Goal: Task Accomplishment & Management: Manage account settings

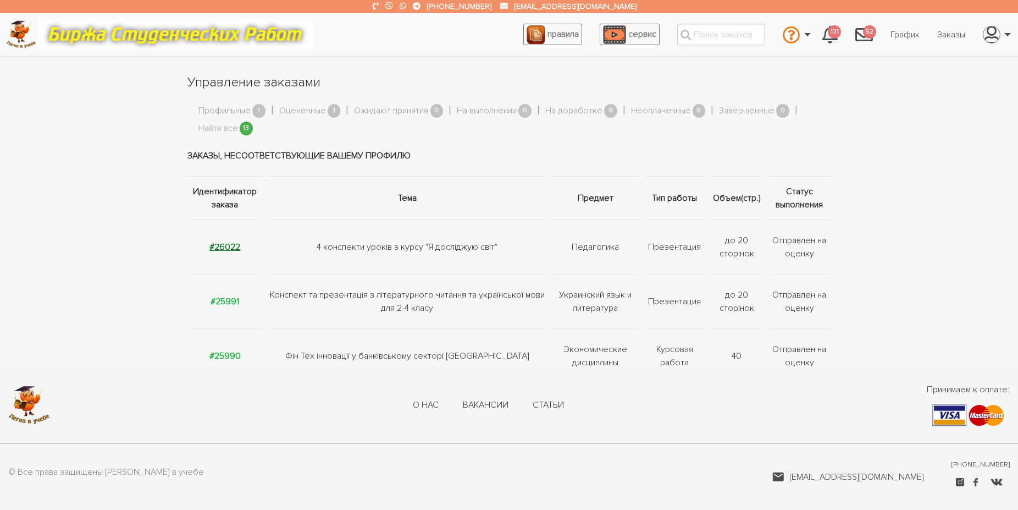
click at [233, 245] on strong "#26022" at bounding box center [224, 246] width 31 height 11
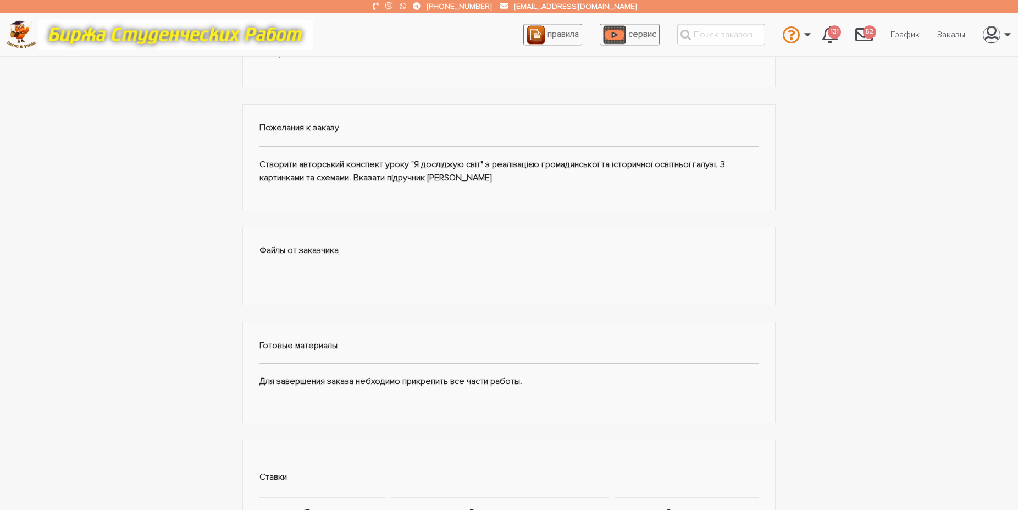
scroll to position [191, 0]
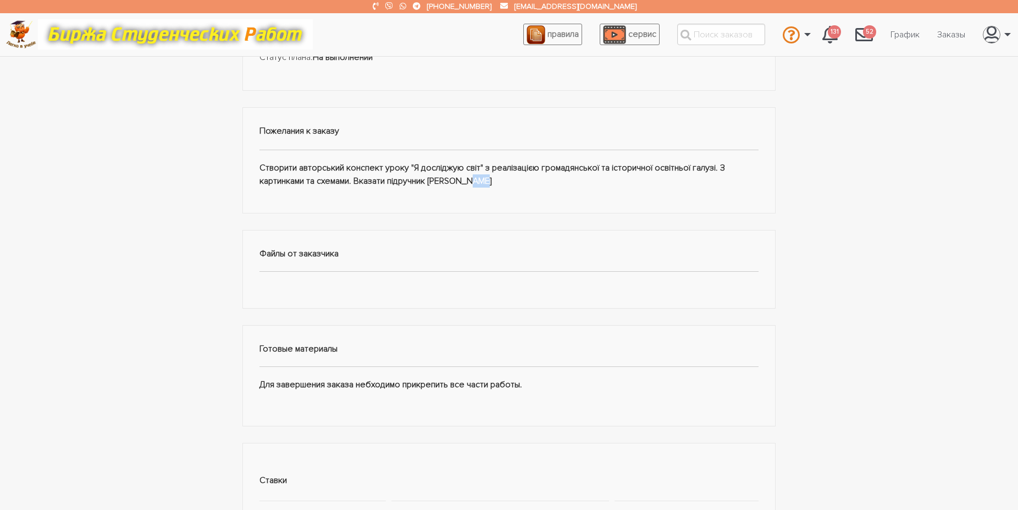
drag, startPoint x: 443, startPoint y: 180, endPoint x: 463, endPoint y: 181, distance: 20.4
click at [463, 181] on div "Пожелания к заказу Створити авторський конспект уроку "Я досліджую світ" з реал…" at bounding box center [508, 160] width 533 height 106
copy div "НУШ"
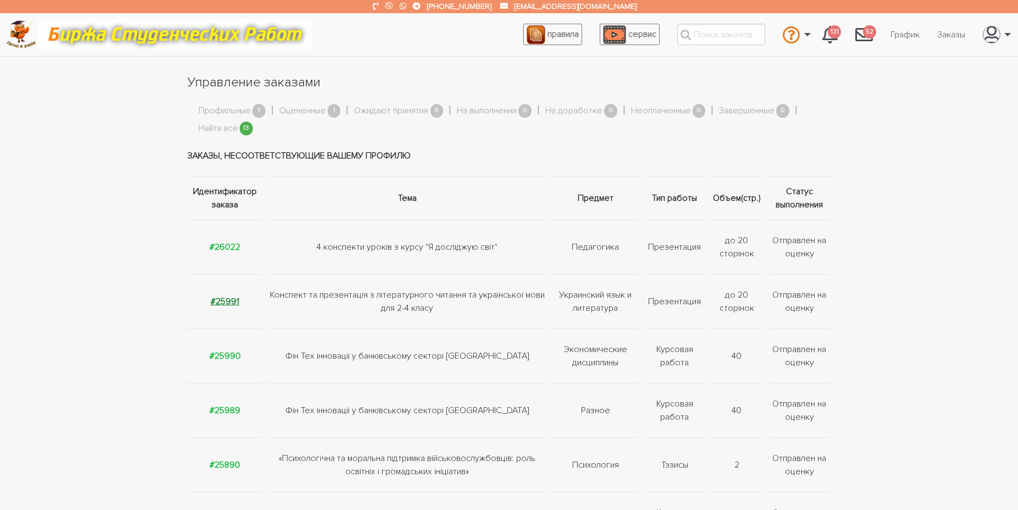
click at [230, 301] on strong "#25991" at bounding box center [225, 301] width 29 height 11
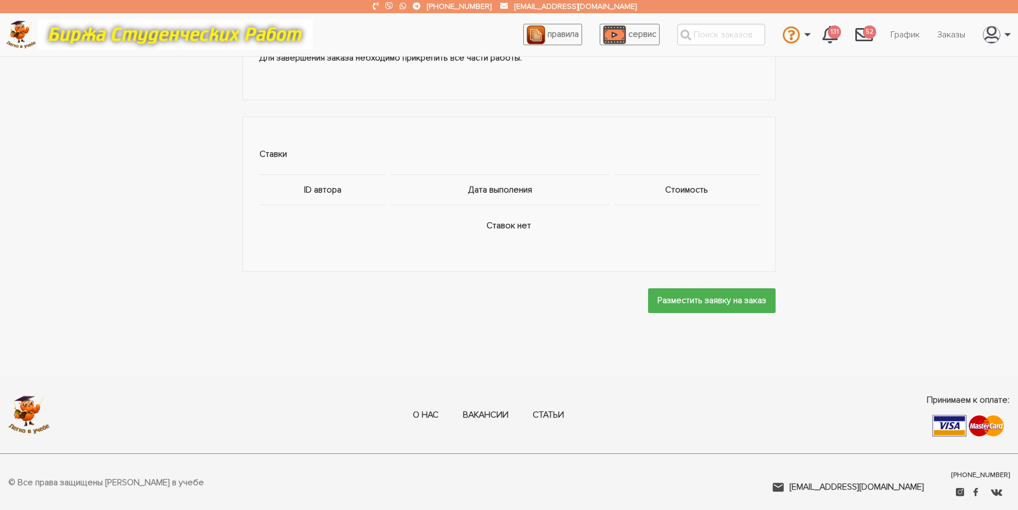
scroll to position [572, 0]
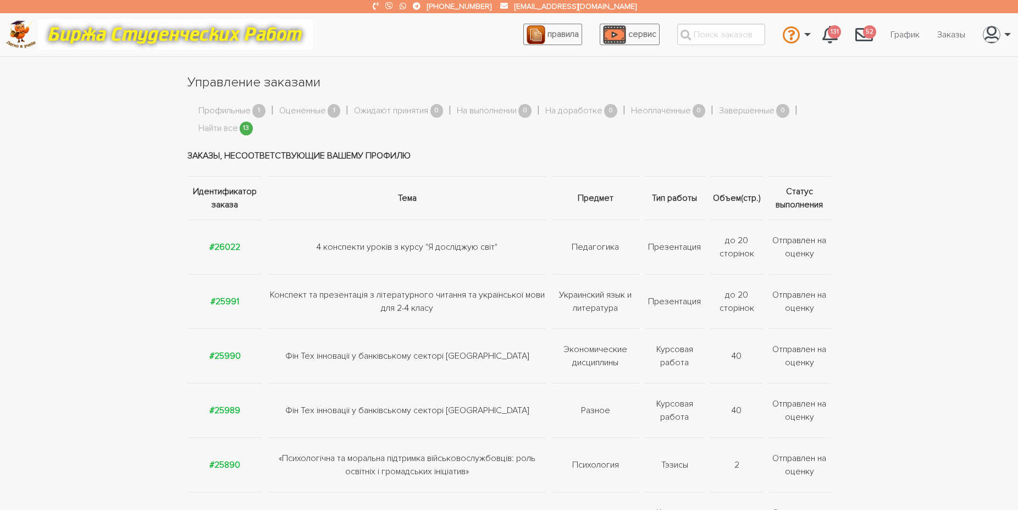
scroll to position [56, 0]
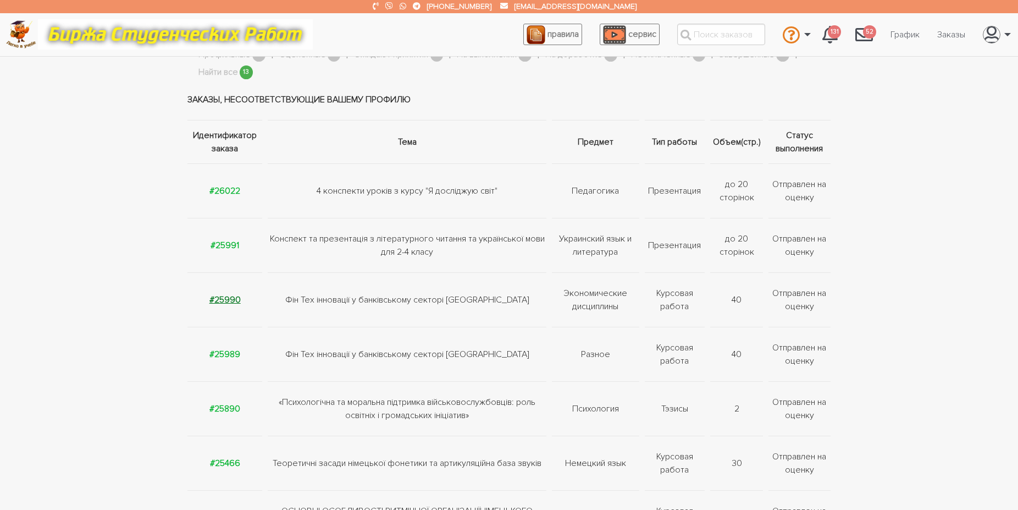
click at [228, 299] on strong "#25990" at bounding box center [224, 299] width 31 height 11
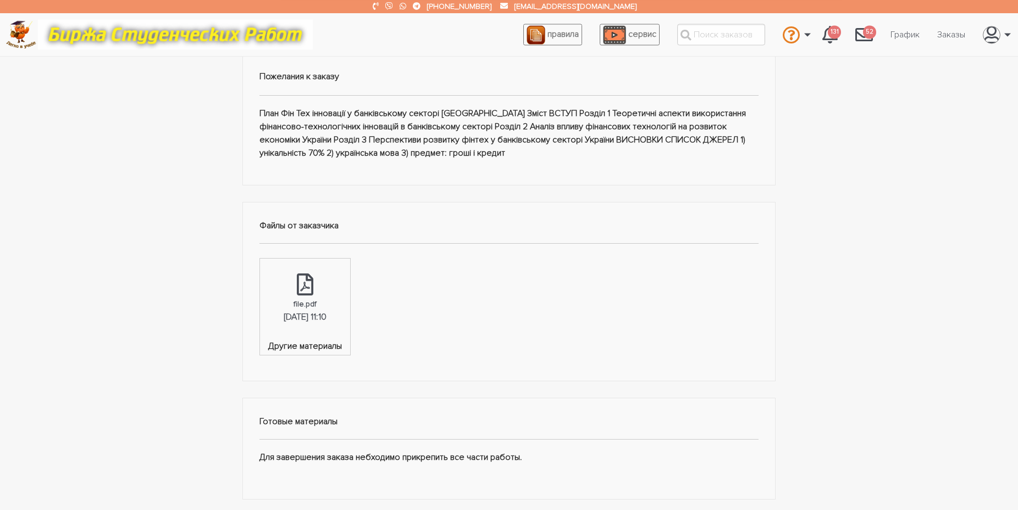
scroll to position [224, 0]
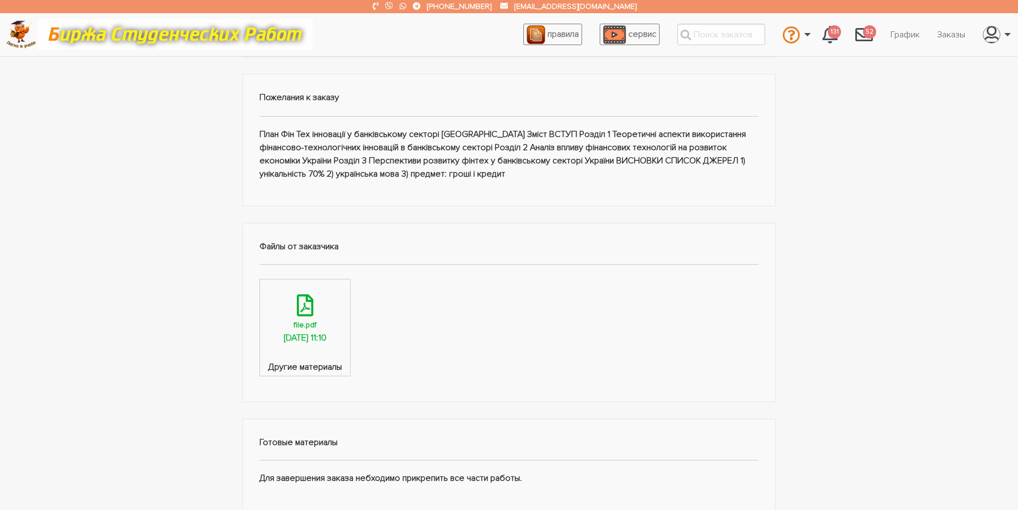
click at [309, 338] on div "25.09.2025, 11:10" at bounding box center [305, 338] width 43 height 14
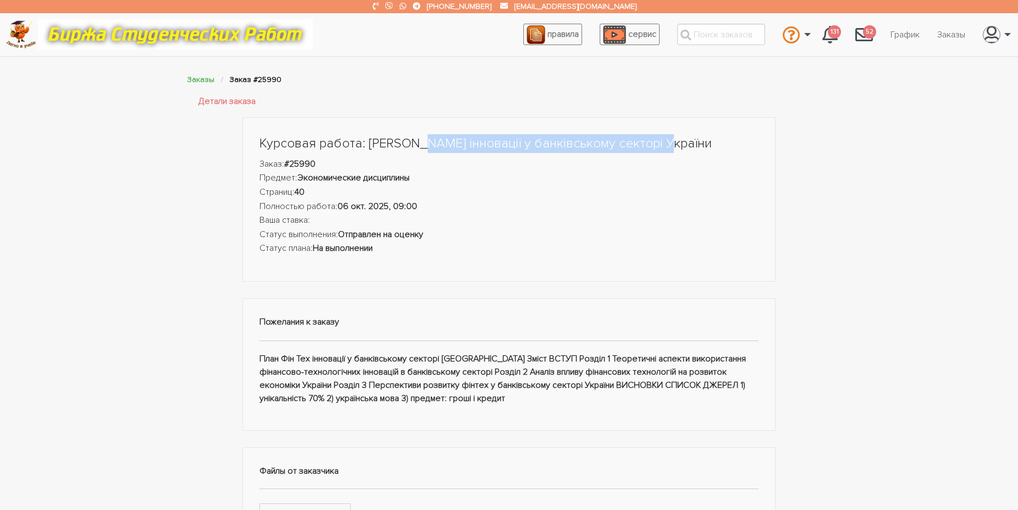
drag, startPoint x: 412, startPoint y: 144, endPoint x: 653, endPoint y: 145, distance: 241.4
click at [653, 145] on h1 "Курсовая работа: Фін Тех інновації у банківському секторі України" at bounding box center [509, 143] width 499 height 19
copy h1 "інновації у банківському секторі України"
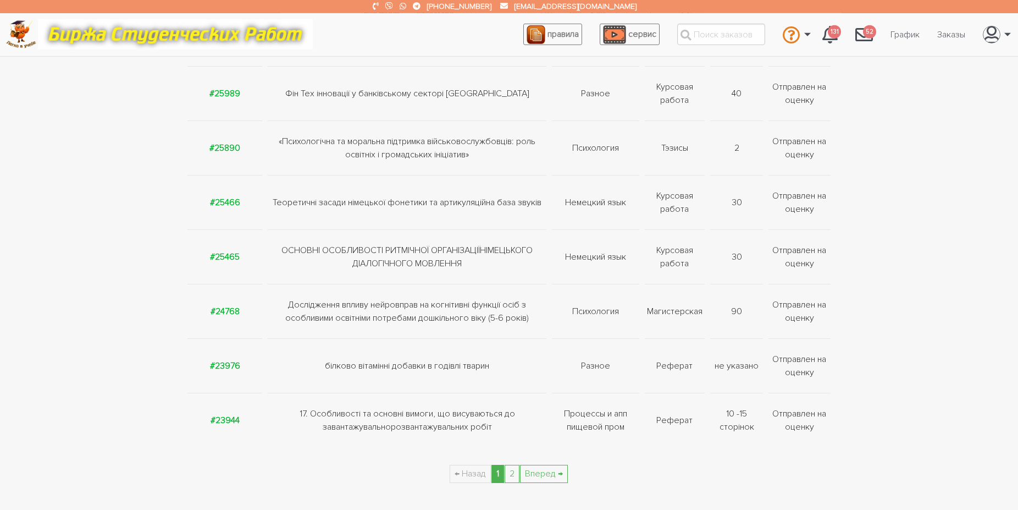
scroll to position [336, 0]
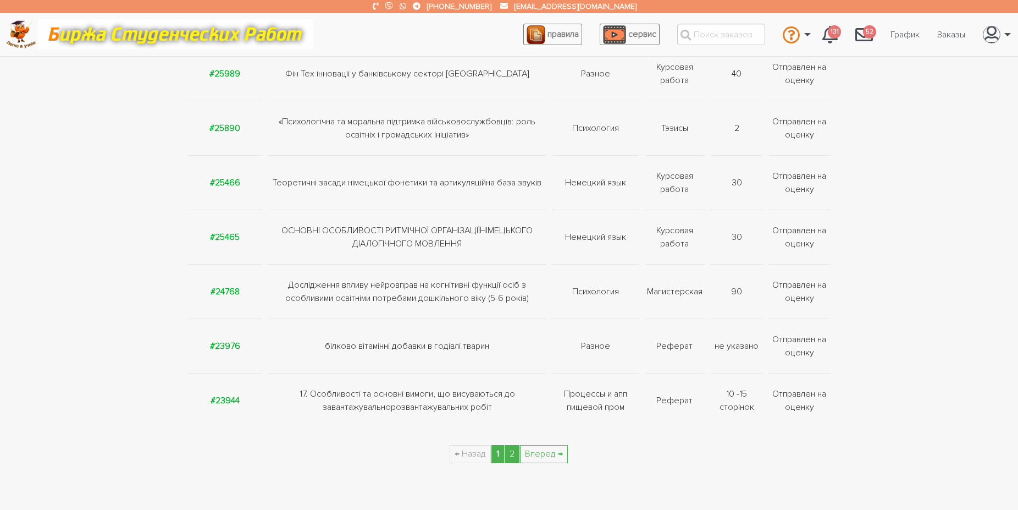
click at [516, 454] on link "2" at bounding box center [512, 454] width 15 height 18
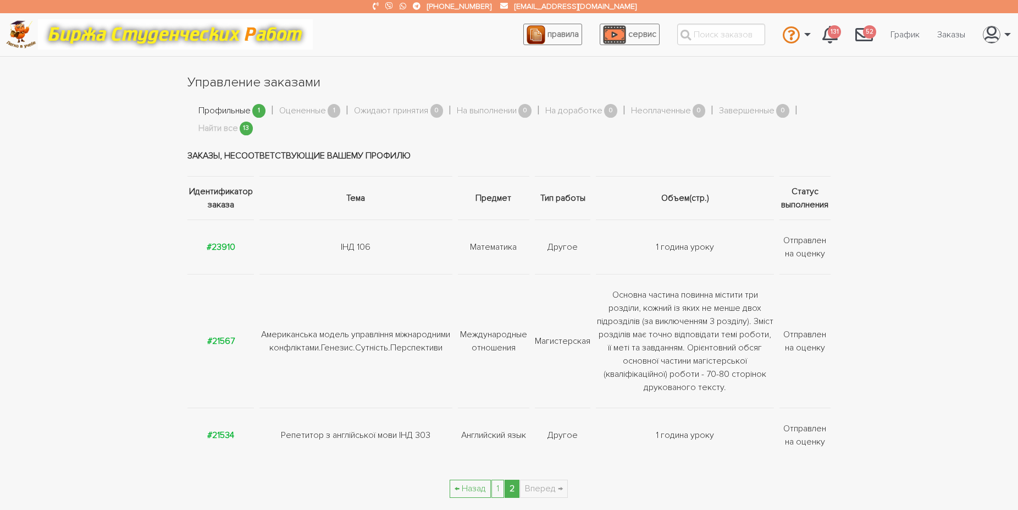
click at [223, 108] on link "Профильные" at bounding box center [224, 111] width 52 height 14
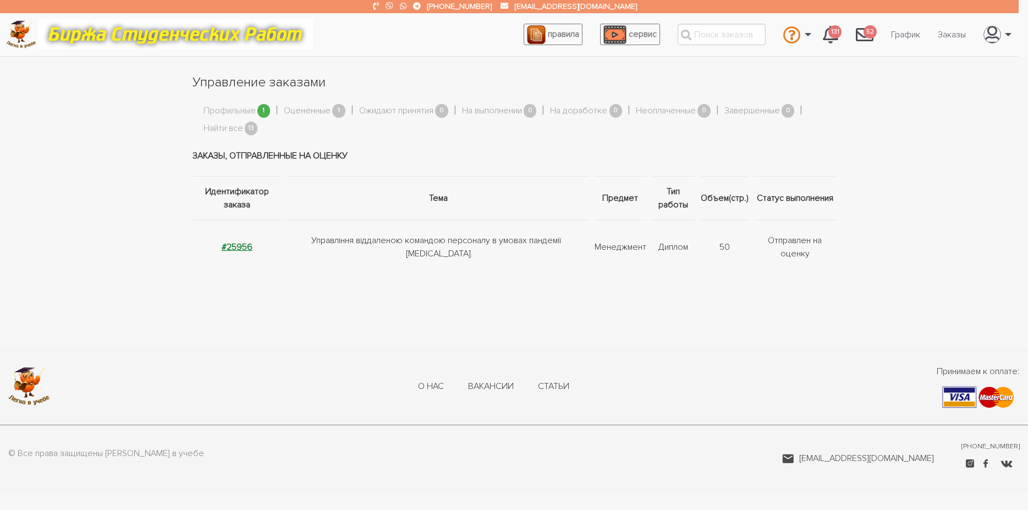
click at [241, 250] on strong "#25956" at bounding box center [237, 246] width 31 height 11
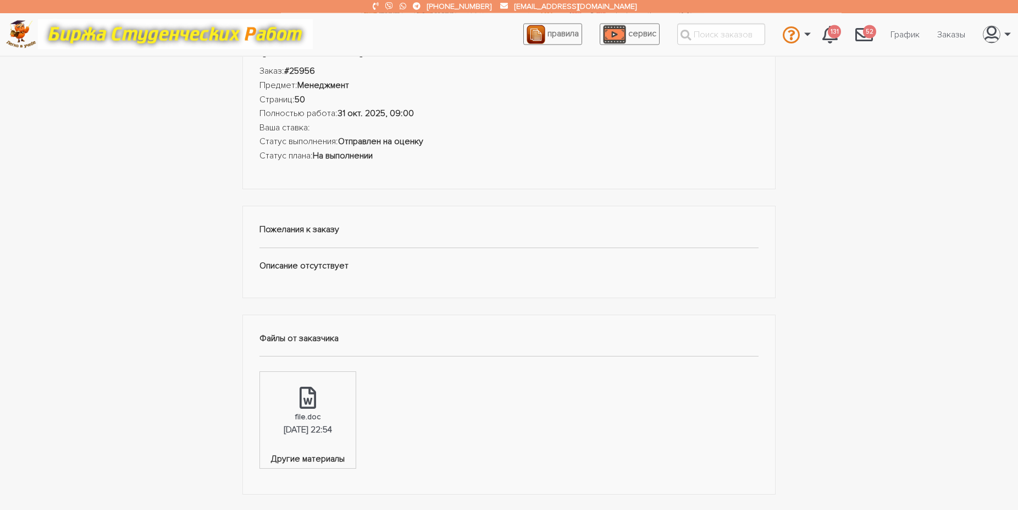
scroll to position [112, 0]
click at [316, 392] on icon at bounding box center [308, 396] width 16 height 22
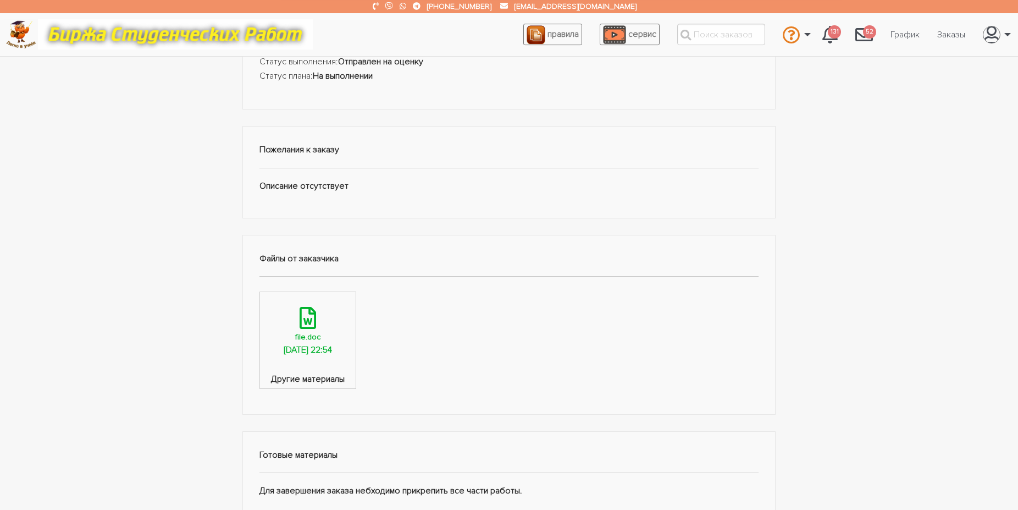
scroll to position [280, 0]
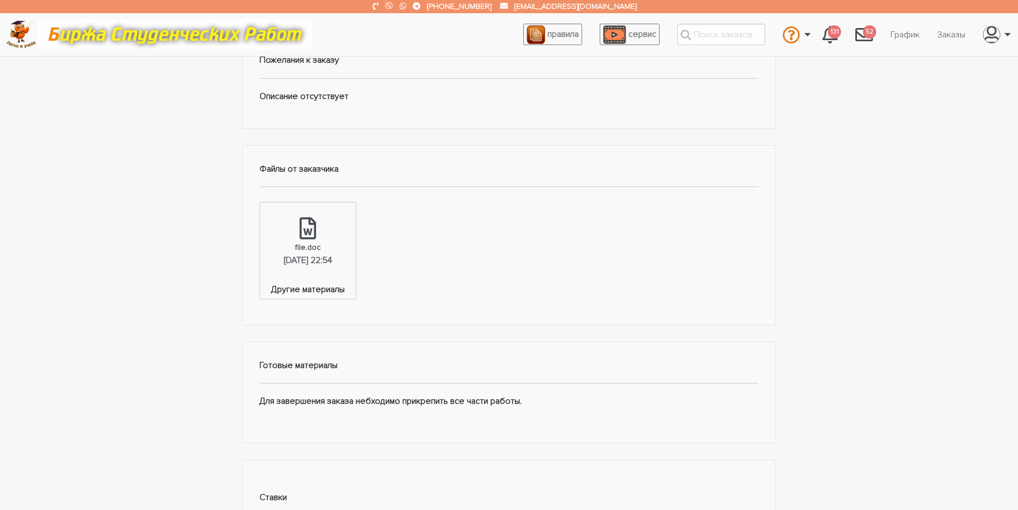
click at [170, 173] on div "Диплом: Управління віддаленою командою персоналу в умовах пандемії COVID-19. За…" at bounding box center [509, 251] width 1018 height 828
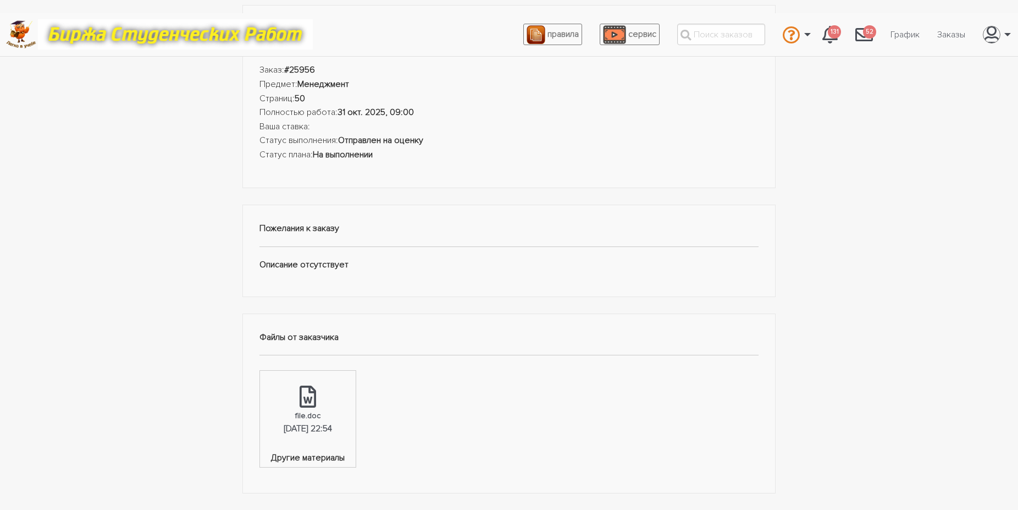
scroll to position [0, 0]
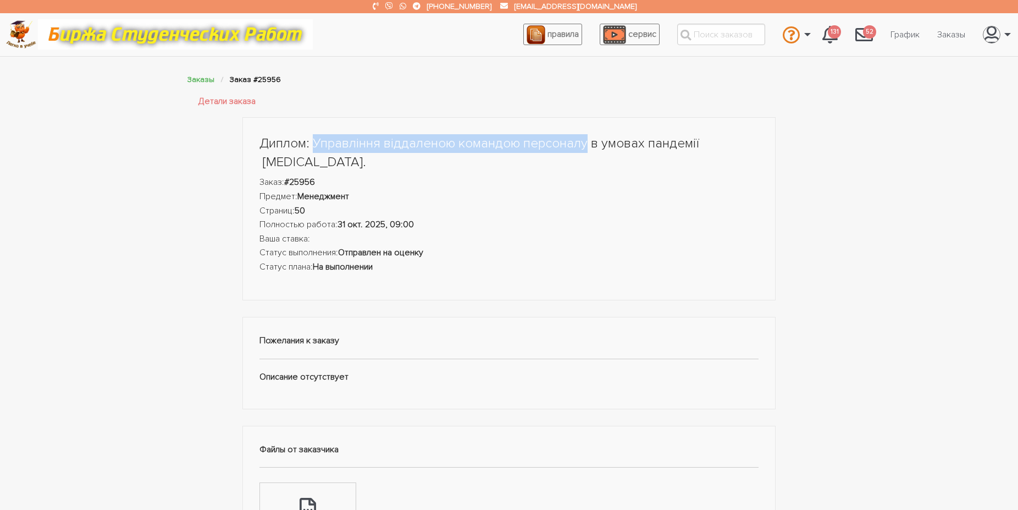
drag, startPoint x: 312, startPoint y: 144, endPoint x: 584, endPoint y: 142, distance: 272.2
click at [584, 142] on h1 "Диплом: Управління віддаленою командою персоналу в умовах пандемії COVID-19." at bounding box center [509, 152] width 499 height 37
copy h1 "Управління віддаленою командою персоналу"
drag, startPoint x: 959, startPoint y: 33, endPoint x: 966, endPoint y: 58, distance: 26.1
click at [959, 32] on link "Заказы" at bounding box center [952, 34] width 46 height 21
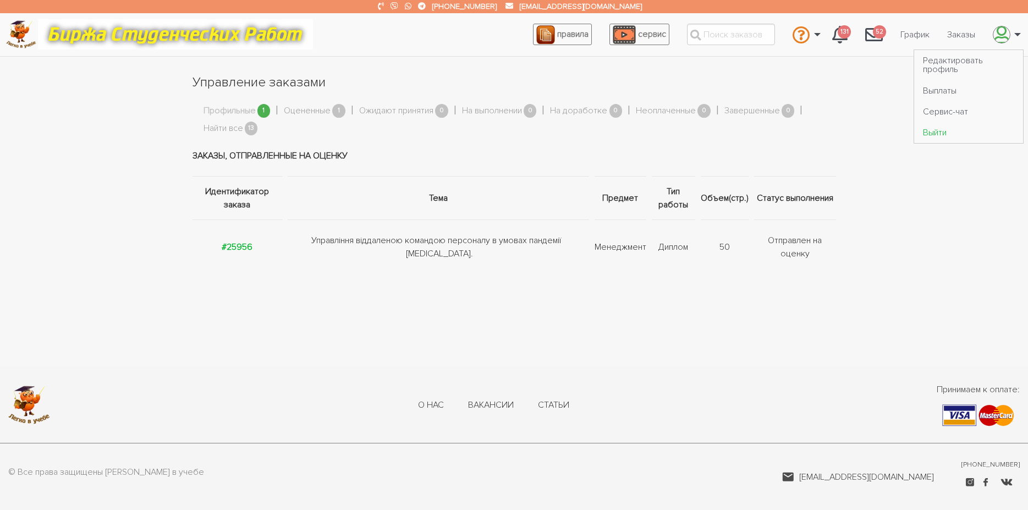
click at [942, 137] on link "Выйти" at bounding box center [968, 132] width 109 height 21
